Goal: Information Seeking & Learning: Find specific page/section

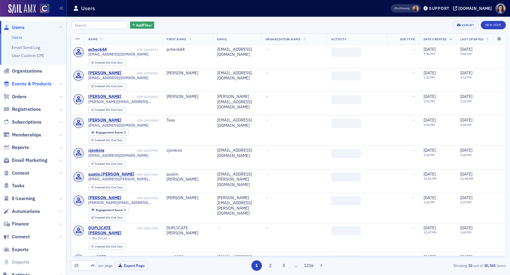
click at [35, 86] on span "Events & Products" at bounding box center [32, 84] width 40 height 7
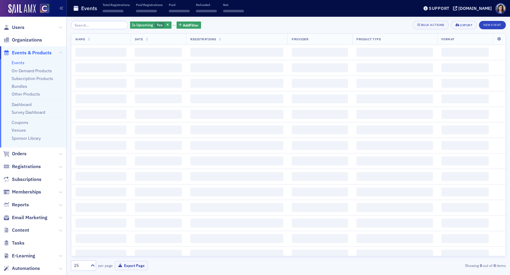
click at [97, 27] on input "search" at bounding box center [99, 25] width 57 height 8
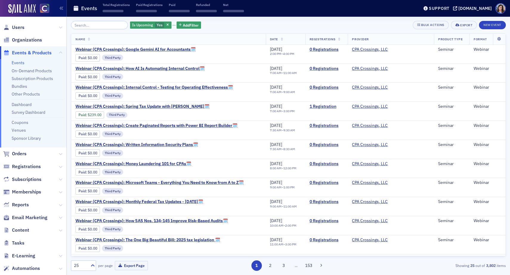
click at [97, 23] on input "search" at bounding box center [99, 25] width 57 height 8
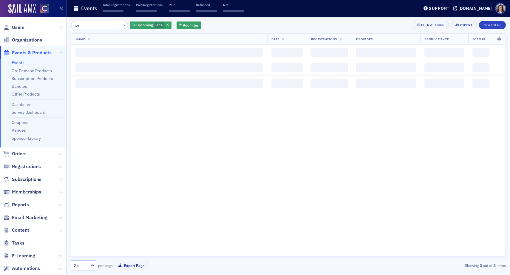
type input "w"
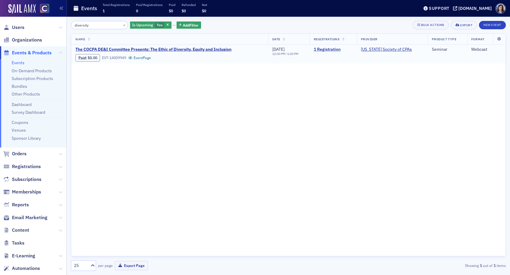
type input "diversity"
click at [333, 50] on link "1 Registration" at bounding box center [333, 49] width 39 height 5
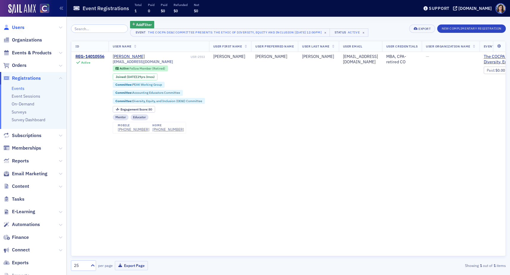
click at [17, 26] on span "Users" at bounding box center [18, 27] width 13 height 7
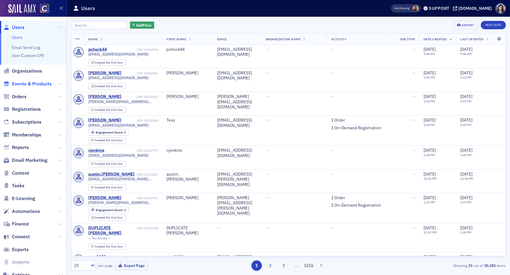
click at [29, 87] on span "Events & Products" at bounding box center [32, 84] width 40 height 7
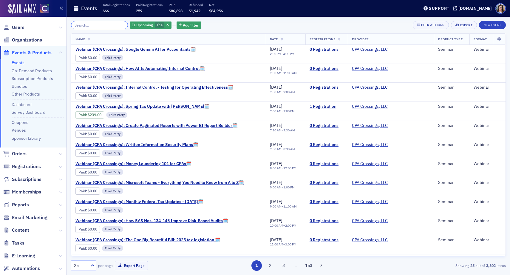
click at [90, 26] on input "search" at bounding box center [99, 25] width 57 height 8
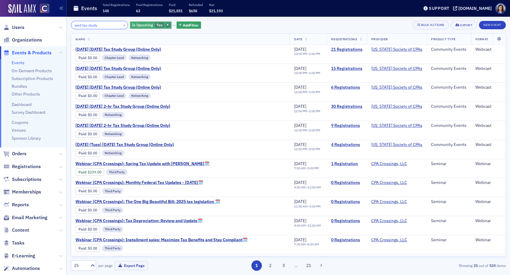
type input "wed tax study"
click at [167, 26] on icon "button" at bounding box center [168, 25] width 2 height 3
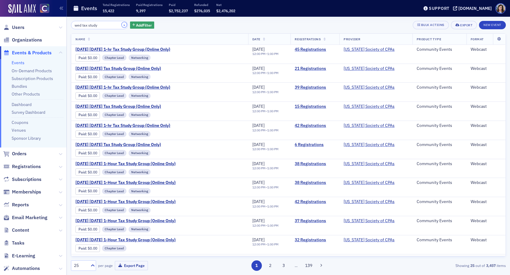
click at [122, 26] on button "×" at bounding box center [124, 24] width 5 height 5
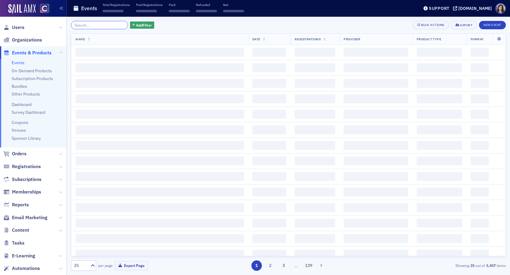
click at [112, 26] on input "search" at bounding box center [99, 25] width 57 height 8
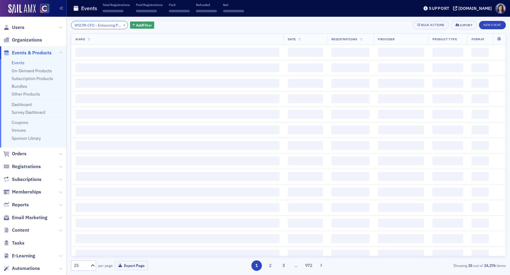
scroll to position [0, 21]
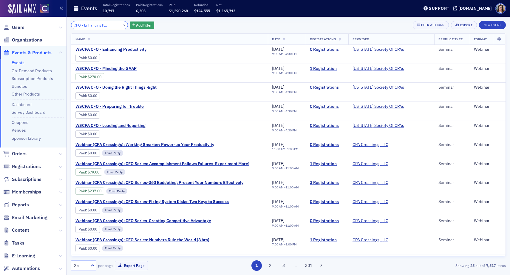
type input "WSCPA CFO - Enhancing Productivity"
click at [122, 24] on button "×" at bounding box center [124, 24] width 5 height 5
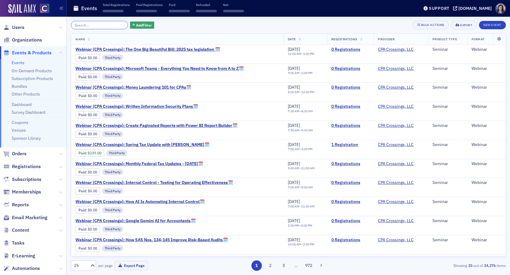
click at [103, 24] on input "search" at bounding box center [99, 25] width 57 height 8
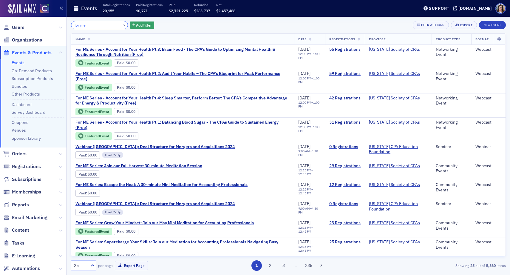
drag, startPoint x: 95, startPoint y: 26, endPoint x: 58, endPoint y: 25, distance: 36.7
click at [58, 25] on div "Users Organizations Events & Products Events On-Demand Products Subscription Pr…" at bounding box center [255, 137] width 510 height 275
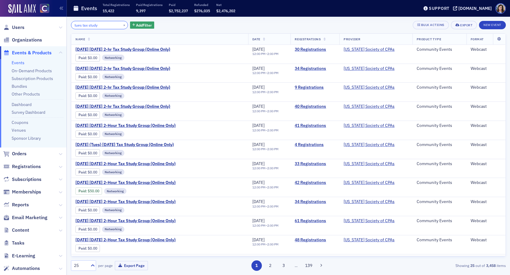
type input "tues tax study"
